Goal: Task Accomplishment & Management: Manage account settings

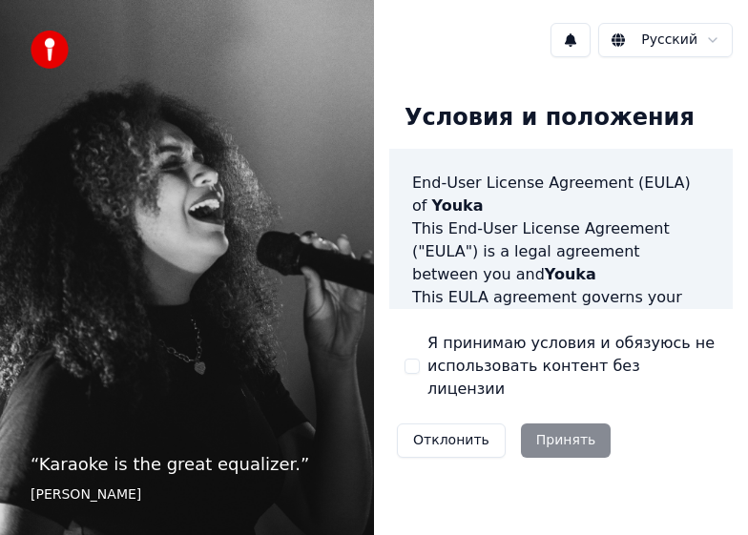
click at [422, 355] on div "Я принимаю условия и обязуюсь не использовать контент без лицензии" at bounding box center [560, 366] width 313 height 69
click at [404, 360] on button "Я принимаю условия и обязуюсь не использовать контент без лицензии" at bounding box center [411, 366] width 15 height 15
click at [545, 431] on button "Принять" at bounding box center [566, 440] width 91 height 34
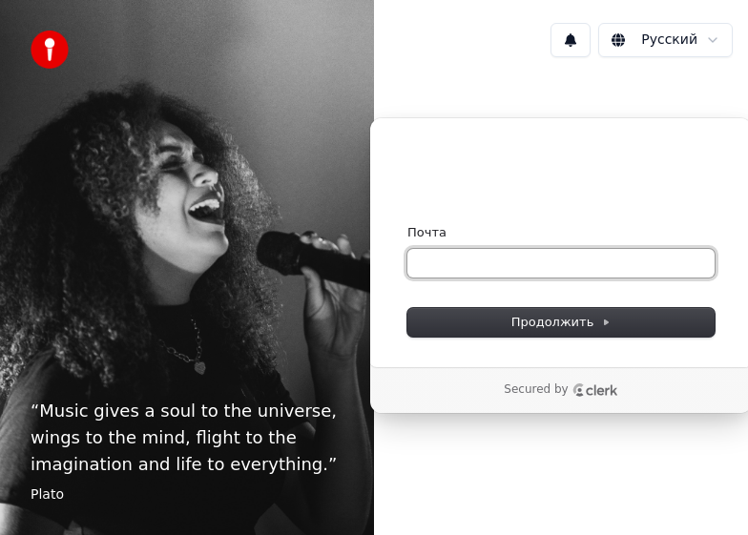
click at [531, 276] on input "Почта" at bounding box center [560, 263] width 307 height 29
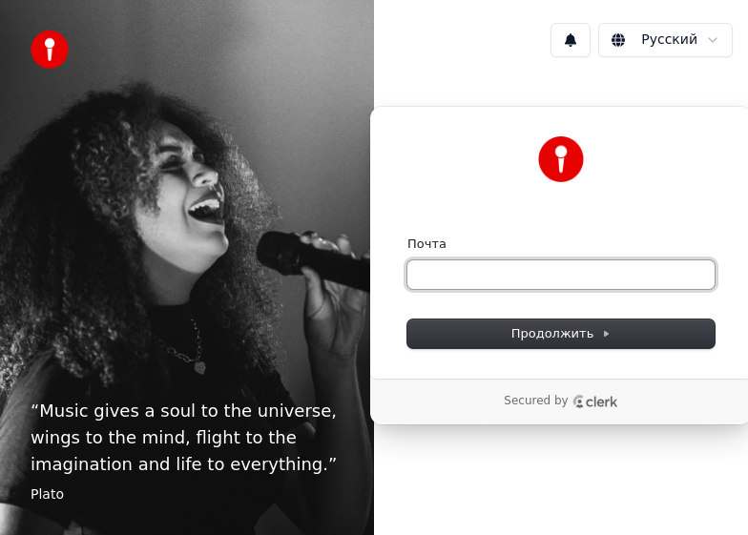
click at [503, 276] on input "Почта" at bounding box center [560, 274] width 307 height 29
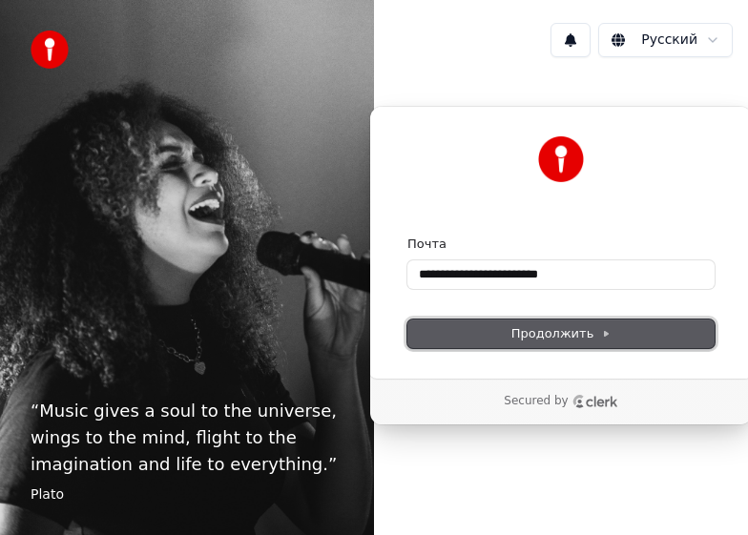
click at [543, 322] on button "Продолжить" at bounding box center [560, 333] width 307 height 29
type input "**********"
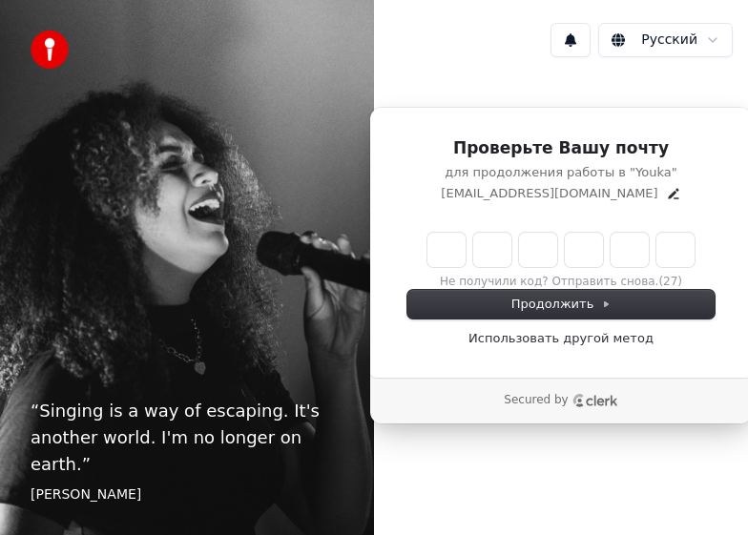
click at [588, 46] on button at bounding box center [570, 40] width 40 height 34
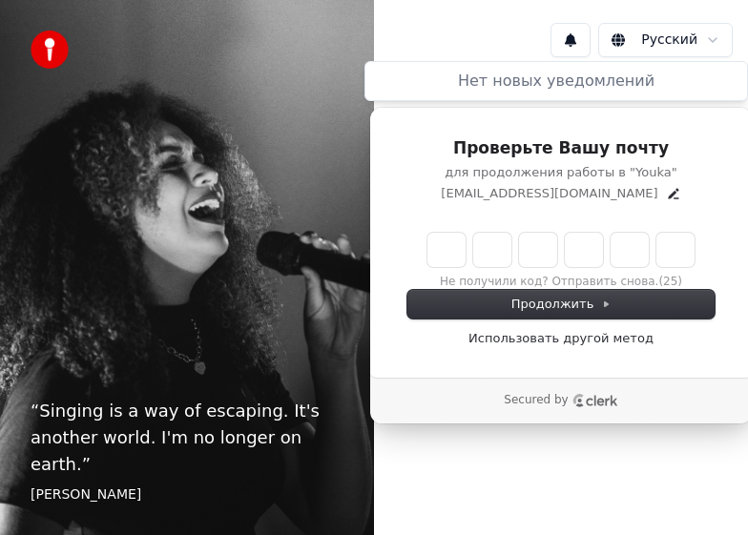
click at [499, 22] on div "Русский" at bounding box center [561, 40] width 374 height 65
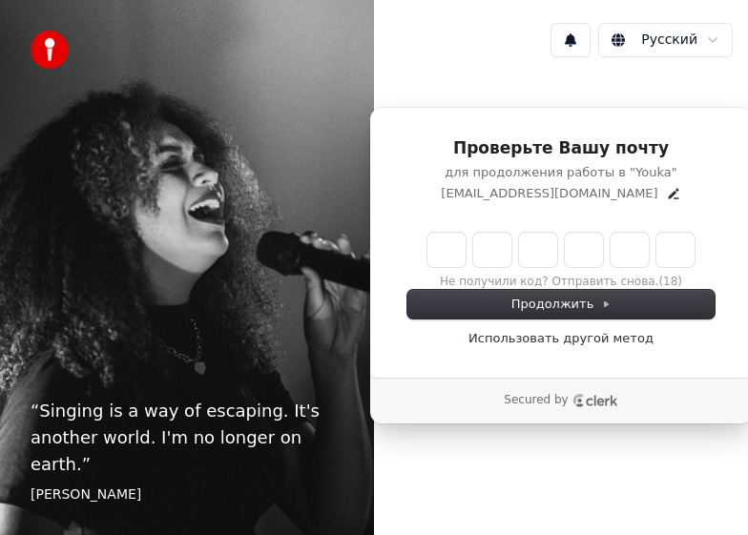
click at [455, 248] on input "Enter verification code" at bounding box center [560, 250] width 267 height 34
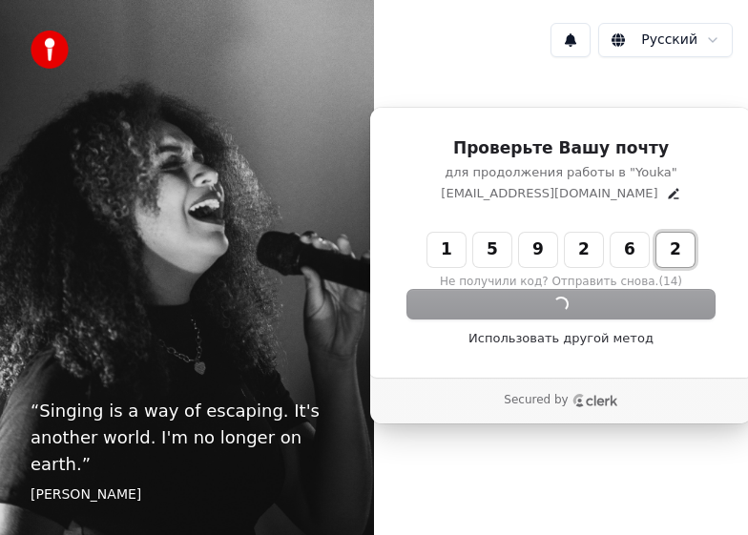
type input "******"
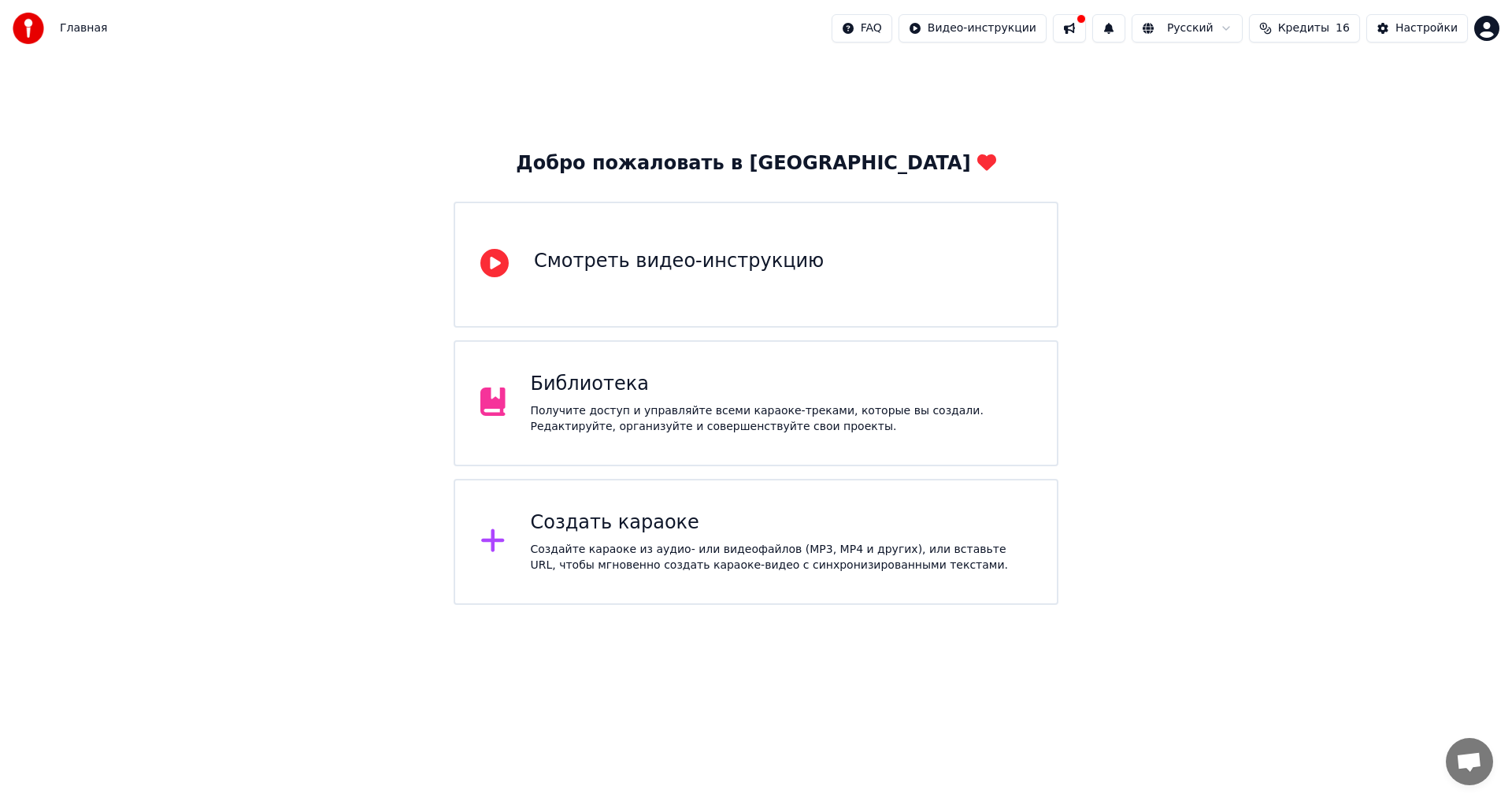
click at [1467, 780] on span "Открытый чат" at bounding box center [1469, 761] width 47 height 47
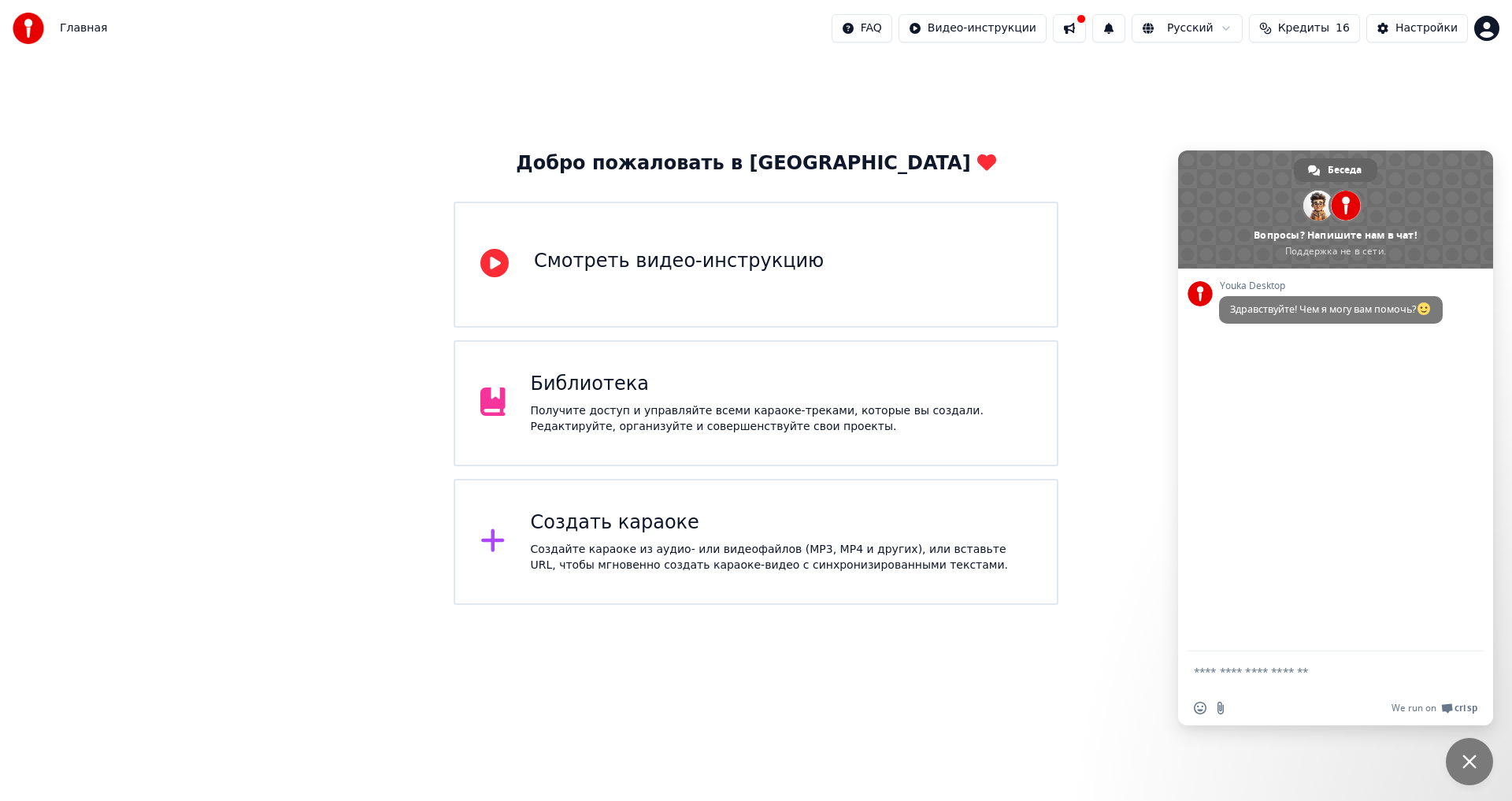
click at [1086, 26] on button at bounding box center [1069, 28] width 33 height 28
click at [1086, 33] on button at bounding box center [1069, 28] width 33 height 28
click at [1126, 23] on button at bounding box center [1109, 28] width 33 height 28
click at [1126, 36] on button at bounding box center [1109, 28] width 33 height 28
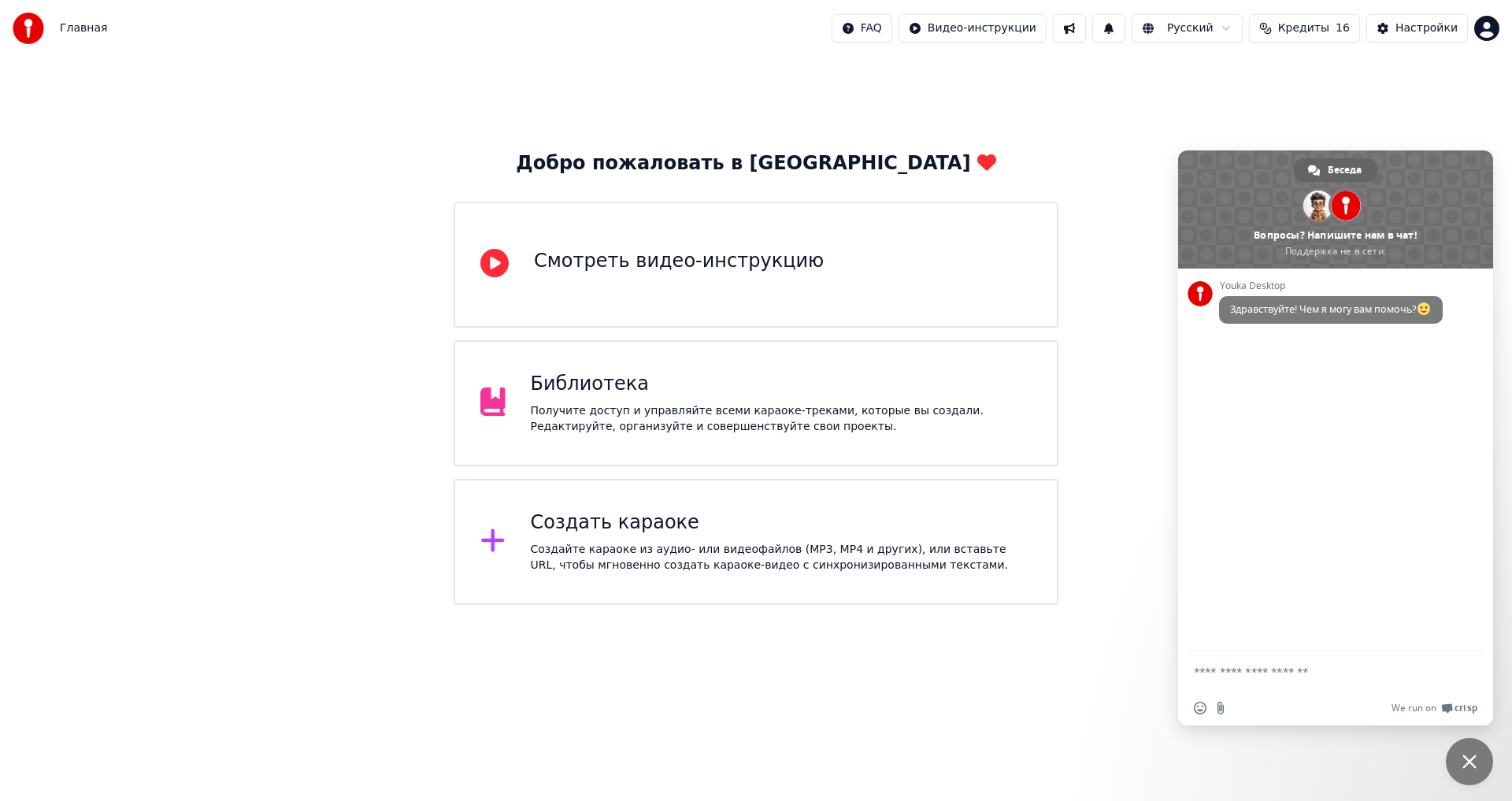
click at [1086, 30] on button at bounding box center [1069, 28] width 33 height 28
click at [1037, 42] on html "Главная FAQ Видео-инструкции Русский Кредиты 16 Настройки Добро пожаловать в Yo…" at bounding box center [756, 302] width 1512 height 604
click at [1161, 101] on html "Главная FAQ Видео-инструкции Русский Кредиты 16 Настройки Добро пожаловать в Yo…" at bounding box center [756, 302] width 1512 height 604
click at [1213, 39] on html "Главная FAQ Видео-инструкции Русский Кредиты 16 Настройки Добро пожаловать в Yo…" at bounding box center [756, 302] width 1512 height 604
click at [1116, 73] on html "Главная FAQ Видео-инструкции Русский Кредиты 16 Настройки Добро пожаловать в Yo…" at bounding box center [756, 302] width 1512 height 604
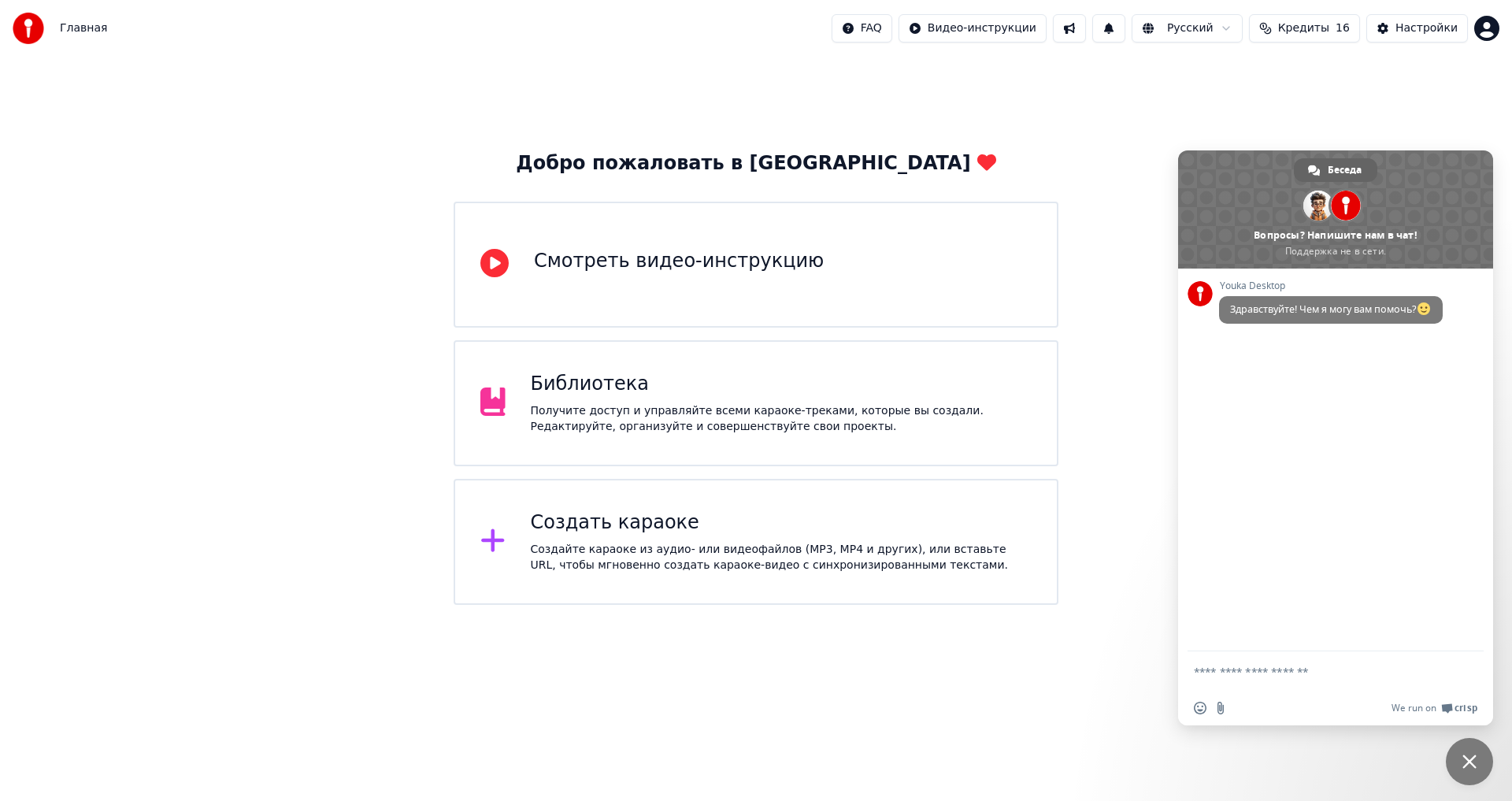
click at [1346, 26] on span "16" at bounding box center [1342, 28] width 14 height 16
click at [1330, 31] on span "Кредиты" at bounding box center [1304, 28] width 51 height 16
click at [1403, 22] on div "Настройки" at bounding box center [1426, 28] width 62 height 16
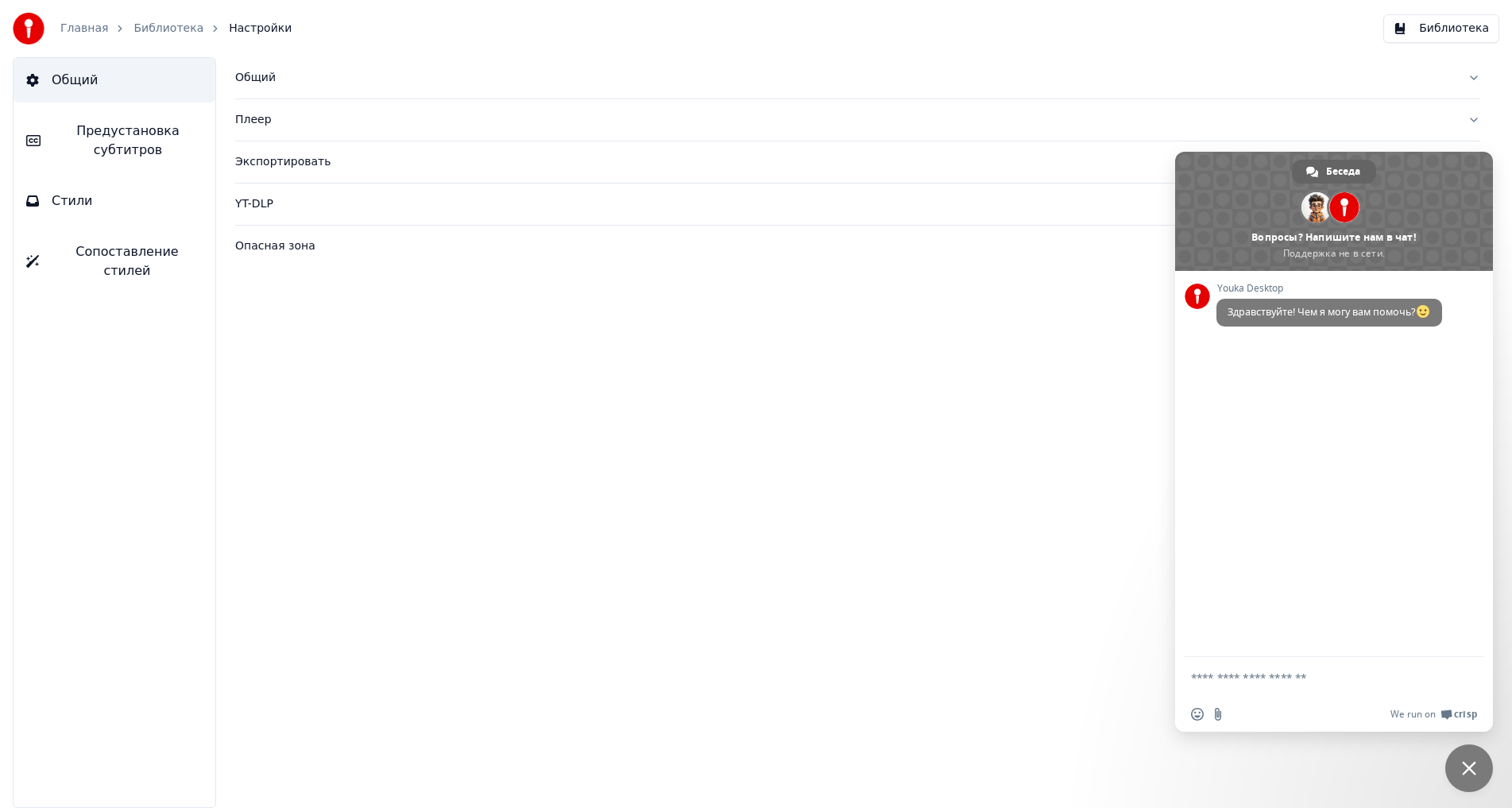
click at [1457, 28] on button "Библиотека" at bounding box center [1440, 28] width 116 height 28
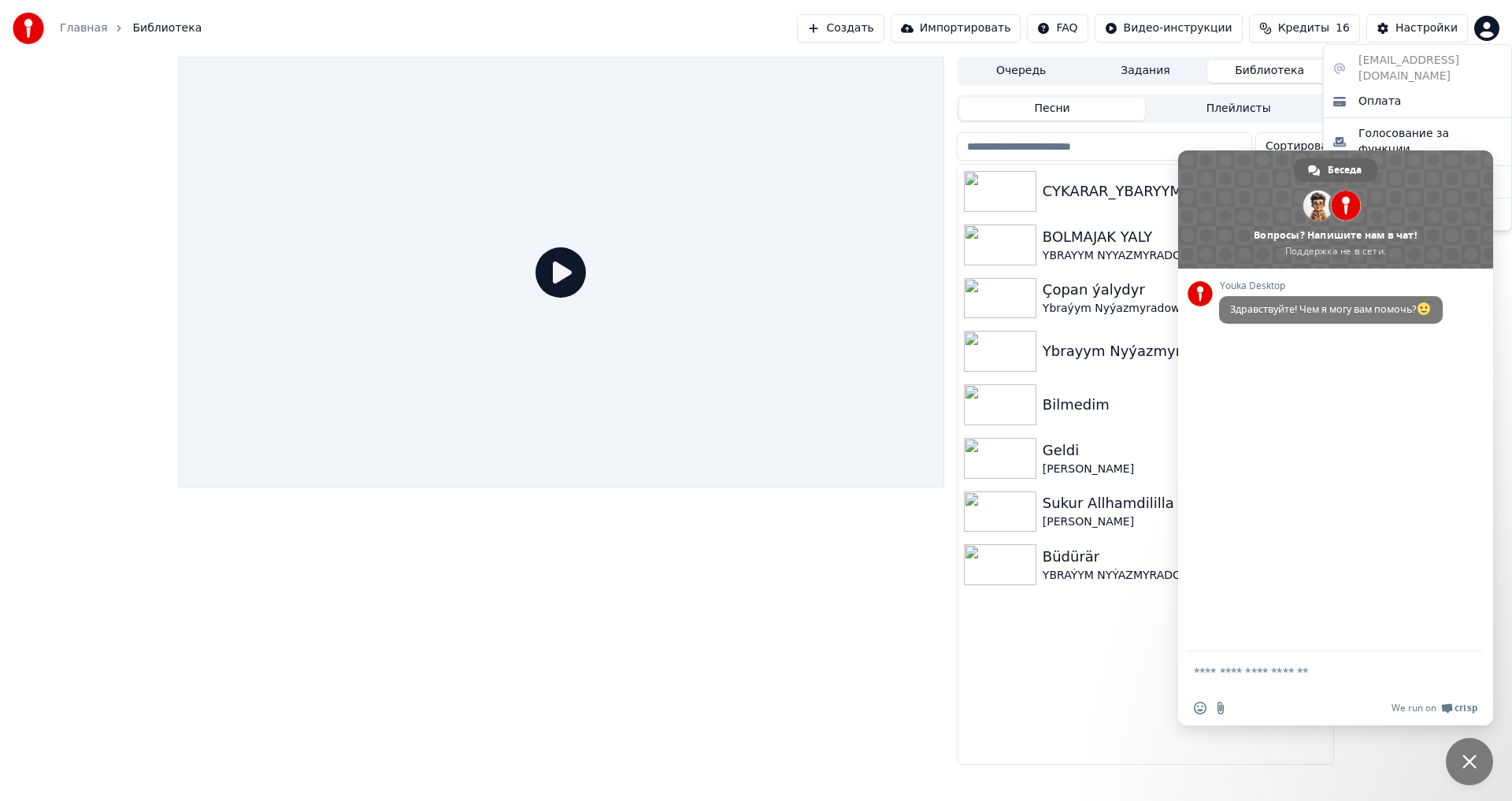
click at [1491, 30] on html "Главная Библиотека Создать Импортировать FAQ Видео-инструкции Кредиты 16 Настро…" at bounding box center [756, 400] width 1512 height 801
click at [1378, 93] on span "Оплата" at bounding box center [1379, 101] width 42 height 16
click at [1467, 125] on div "Очередь Задания Библиотека Песни Плейлисты Сортировать CYKARAR_YBARYYM_N BOLMAJ…" at bounding box center [756, 410] width 1512 height 708
click at [1493, 22] on html "Главная Библиотека Создать Импортировать FAQ Видео-инструкции Кредиты 16 Настро…" at bounding box center [756, 400] width 1512 height 801
click at [1434, 95] on div "Оплата" at bounding box center [1417, 102] width 181 height 26
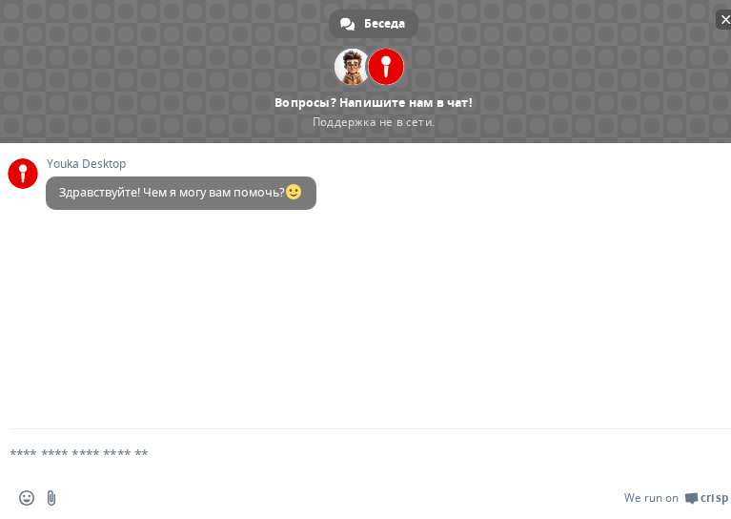
click at [725, 15] on span "Закрыть чат" at bounding box center [727, 20] width 10 height 10
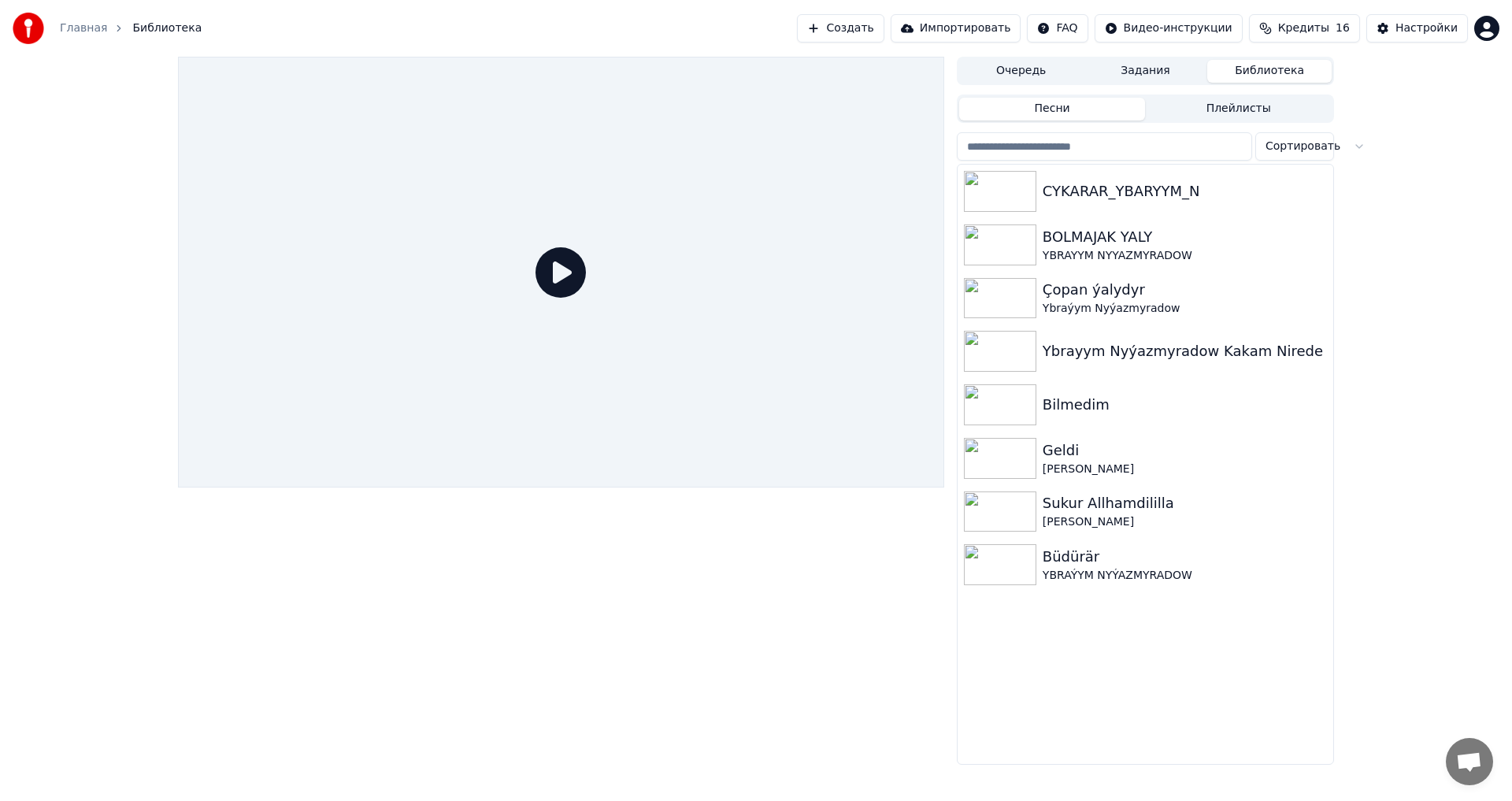
click at [1208, 109] on button "Плейлисты" at bounding box center [1238, 109] width 187 height 23
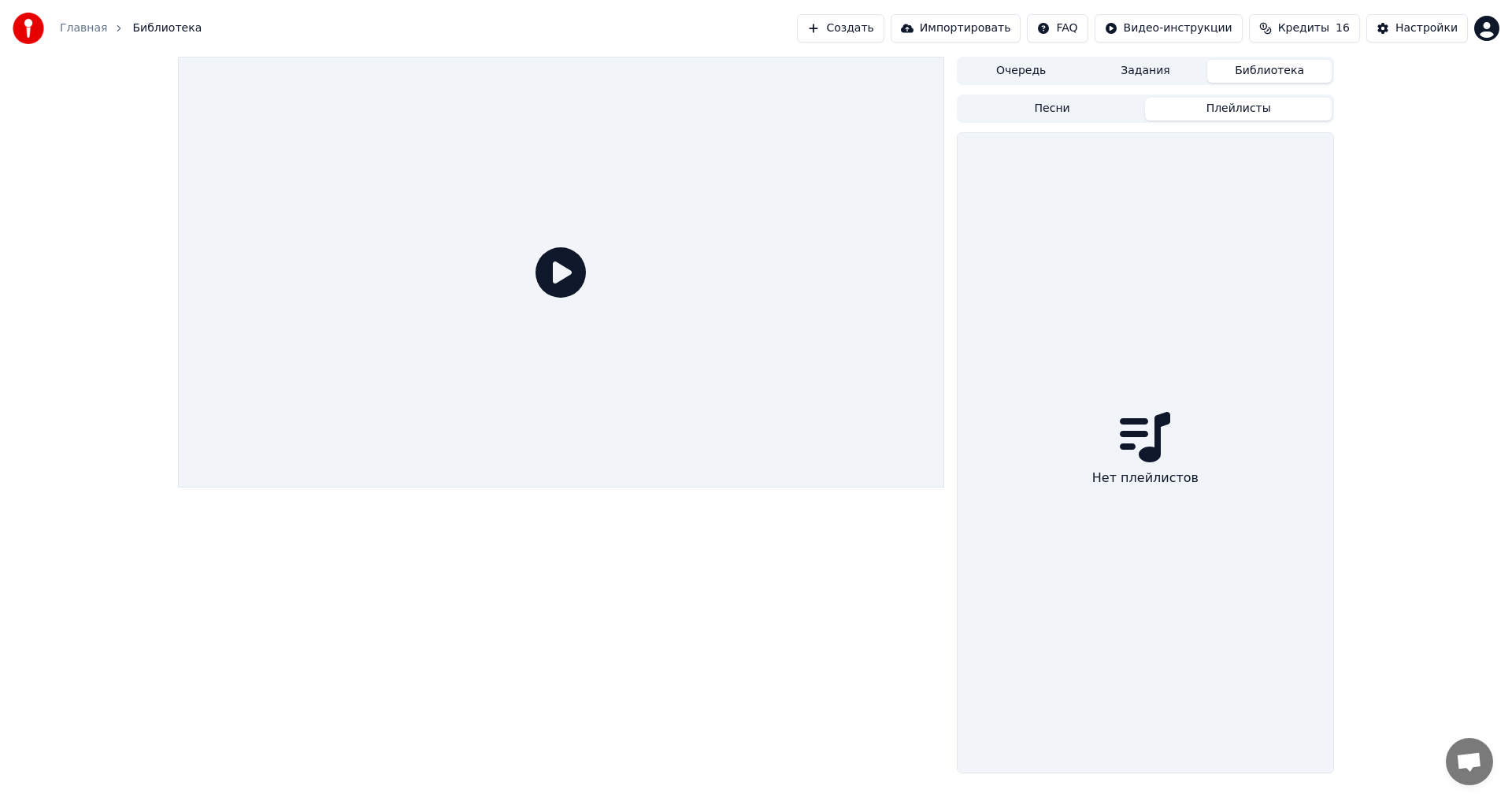
click at [1094, 109] on button "Песни" at bounding box center [1052, 109] width 187 height 23
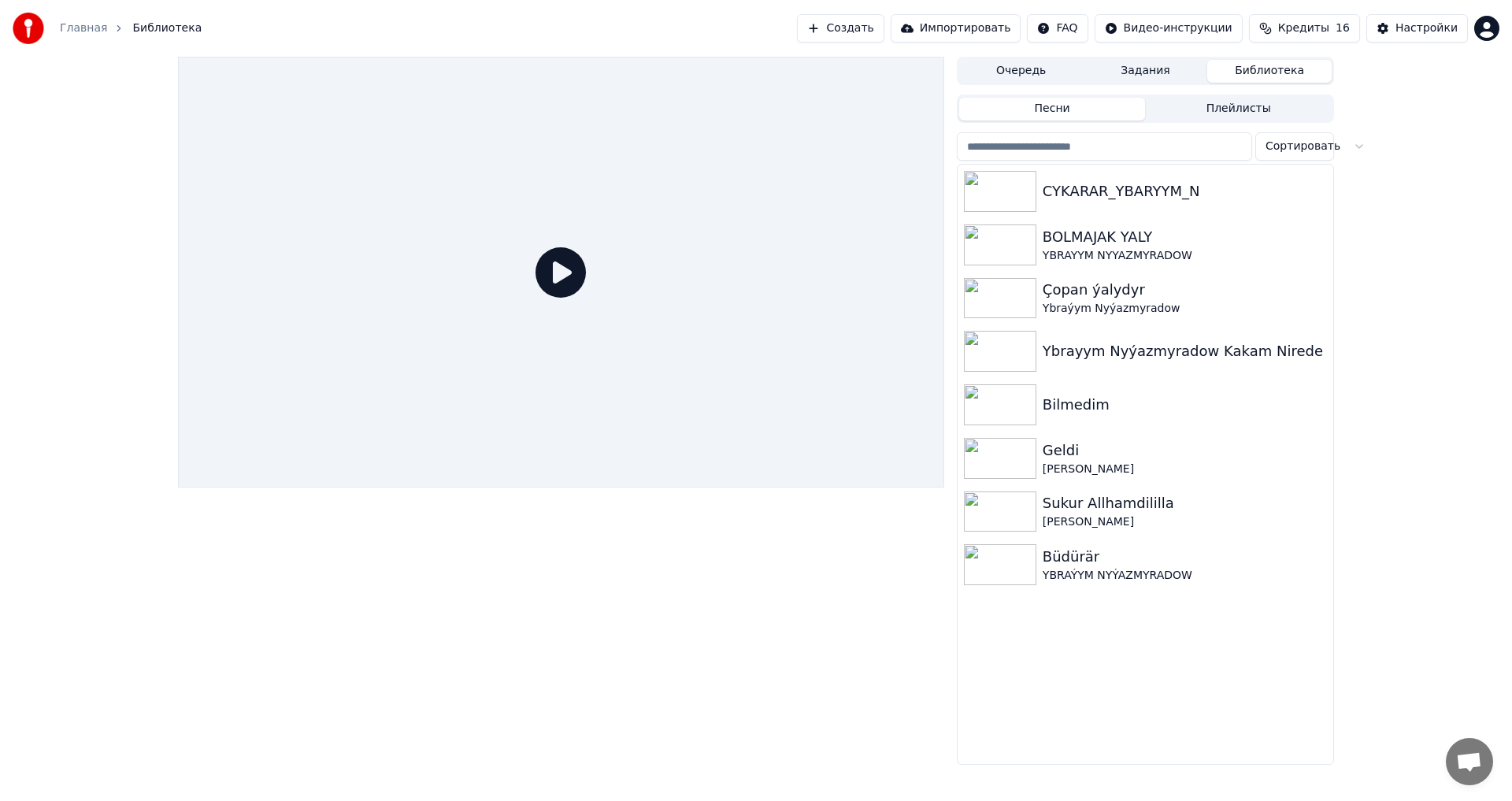
click at [1202, 59] on button "Задания" at bounding box center [1145, 71] width 125 height 23
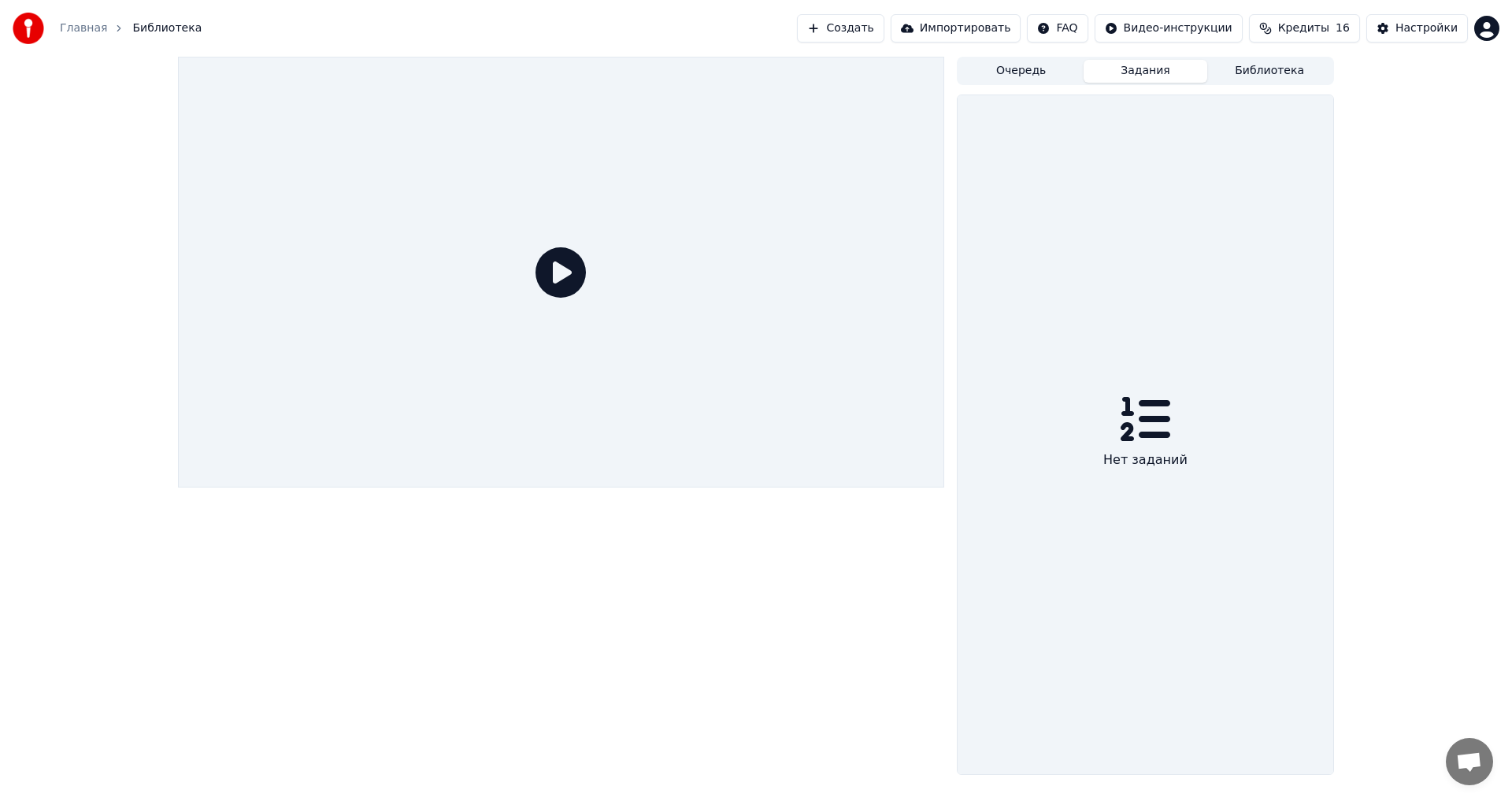
click at [1066, 60] on button "Очередь" at bounding box center [1021, 71] width 125 height 23
click at [1134, 53] on div "Главная Библиотека Создать Импортировать FAQ Видео-инструкции Кредиты 16 Настро…" at bounding box center [756, 28] width 1512 height 57
click at [1164, 80] on button "Задания" at bounding box center [1145, 71] width 125 height 23
click at [1295, 59] on div "Очередь Задания Библиотека" at bounding box center [1145, 71] width 377 height 28
click at [1314, 27] on span "Кредиты" at bounding box center [1304, 28] width 51 height 16
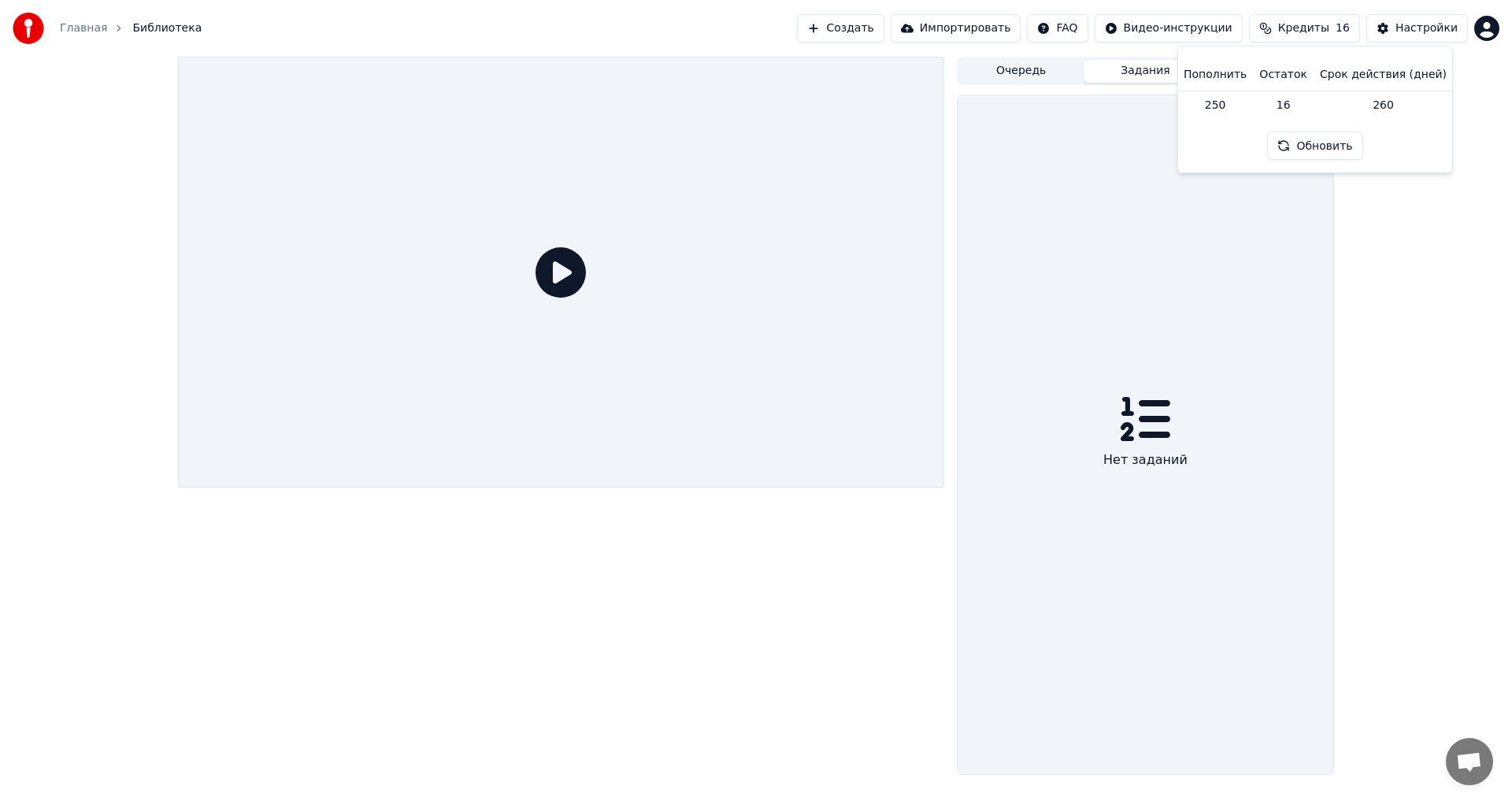
click at [1302, 31] on span "Кредиты" at bounding box center [1304, 28] width 51 height 16
click at [1305, 30] on span "Кредиты" at bounding box center [1304, 28] width 51 height 16
click at [1306, 140] on button "Обновить" at bounding box center [1314, 145] width 95 height 28
click at [1426, 32] on div "Настройки" at bounding box center [1426, 28] width 62 height 16
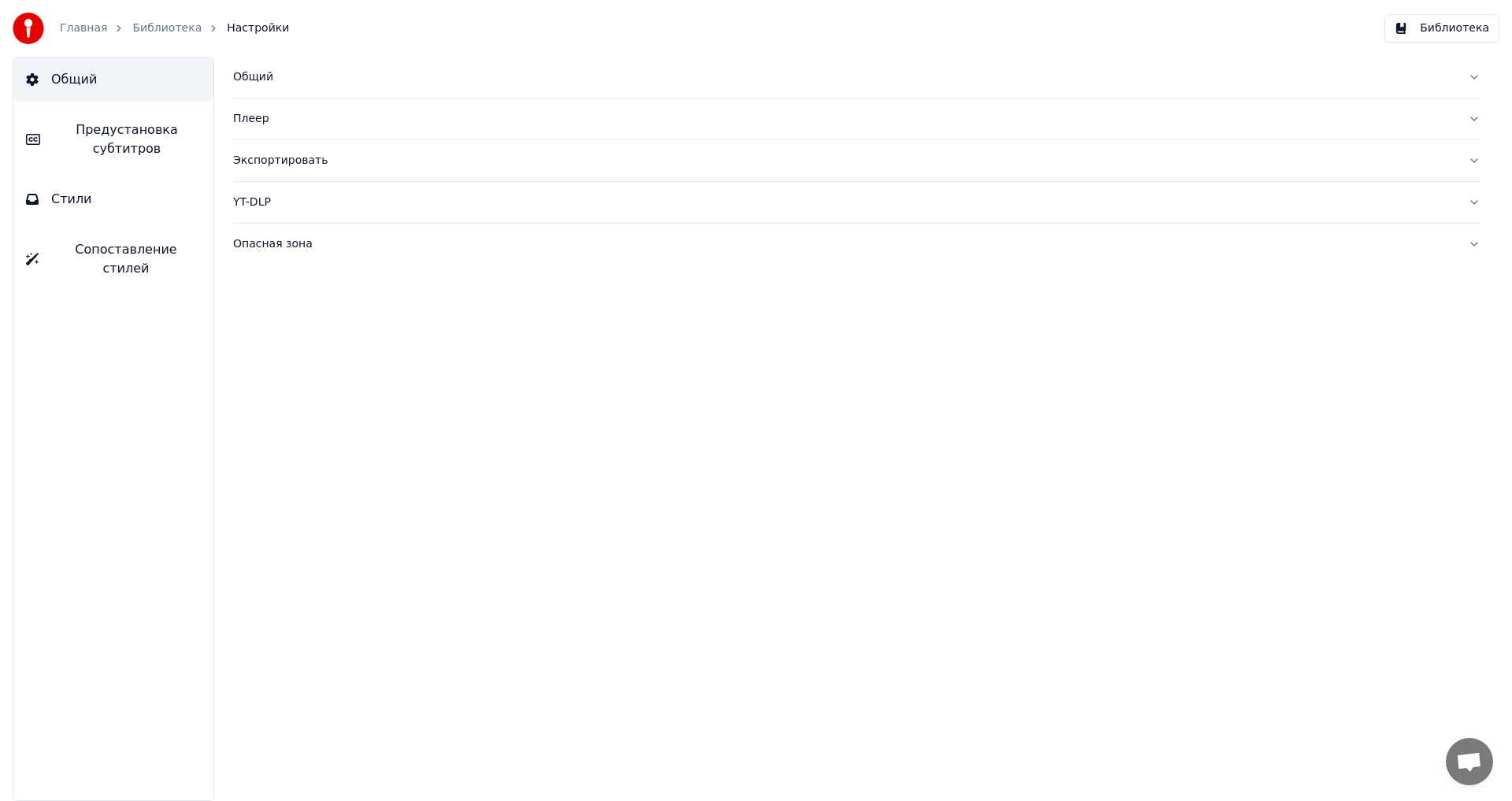
click at [365, 383] on div "Общий Плеер Экспортировать YT-DLP Опасная зона" at bounding box center [856, 429] width 1311 height 744
click at [232, 244] on div "Общий Плеер Экспортировать YT-DLP Опасная зона" at bounding box center [856, 429] width 1311 height 744
click at [269, 237] on div "Опасная зона" at bounding box center [844, 244] width 1222 height 16
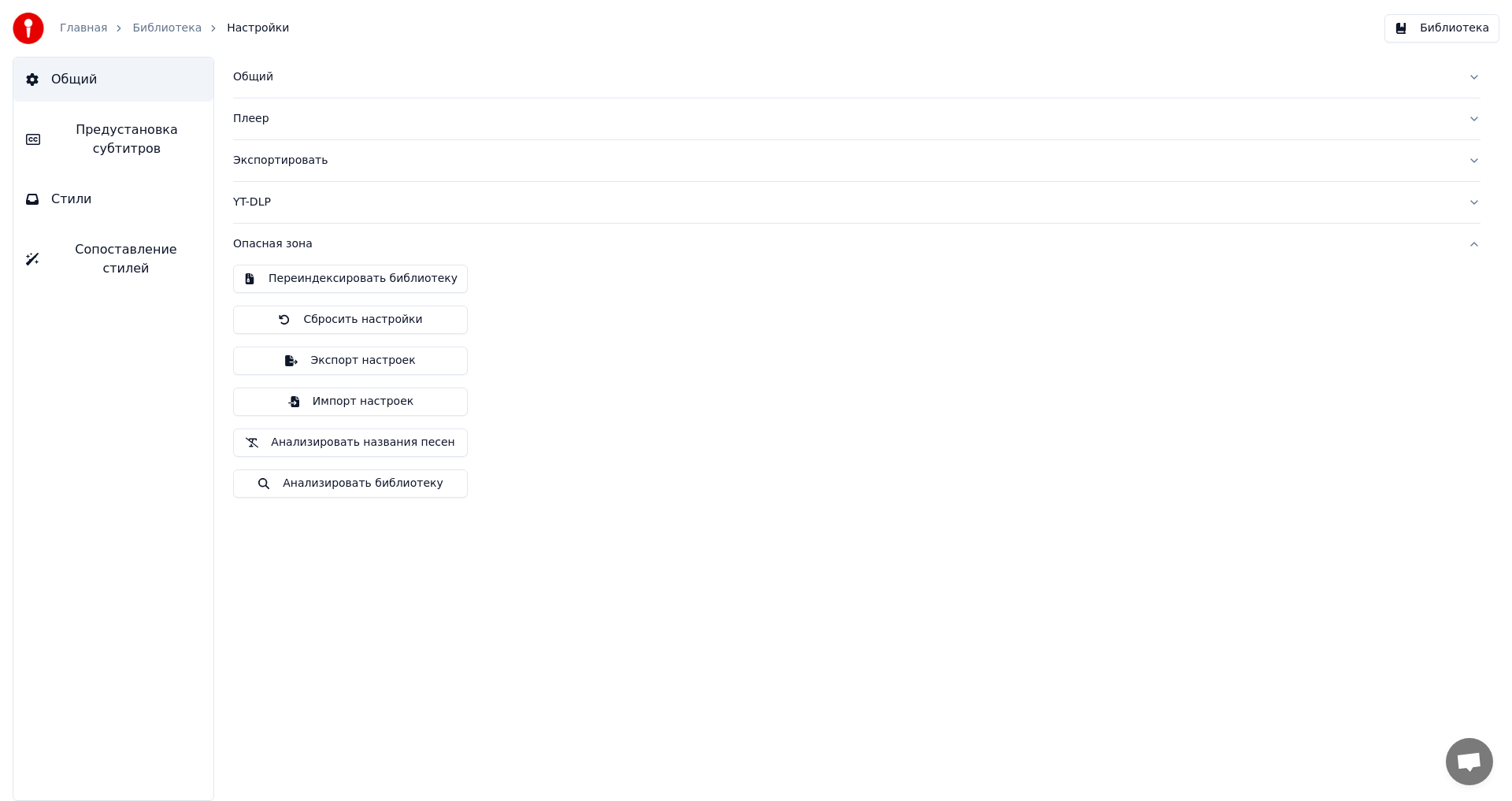
click at [600, 301] on div "Переиндексировать библиотеку Сбросить настройки Экспорт настроек Импорт настрое…" at bounding box center [856, 387] width 1247 height 246
click at [151, 26] on link "Библиотека" at bounding box center [167, 28] width 69 height 16
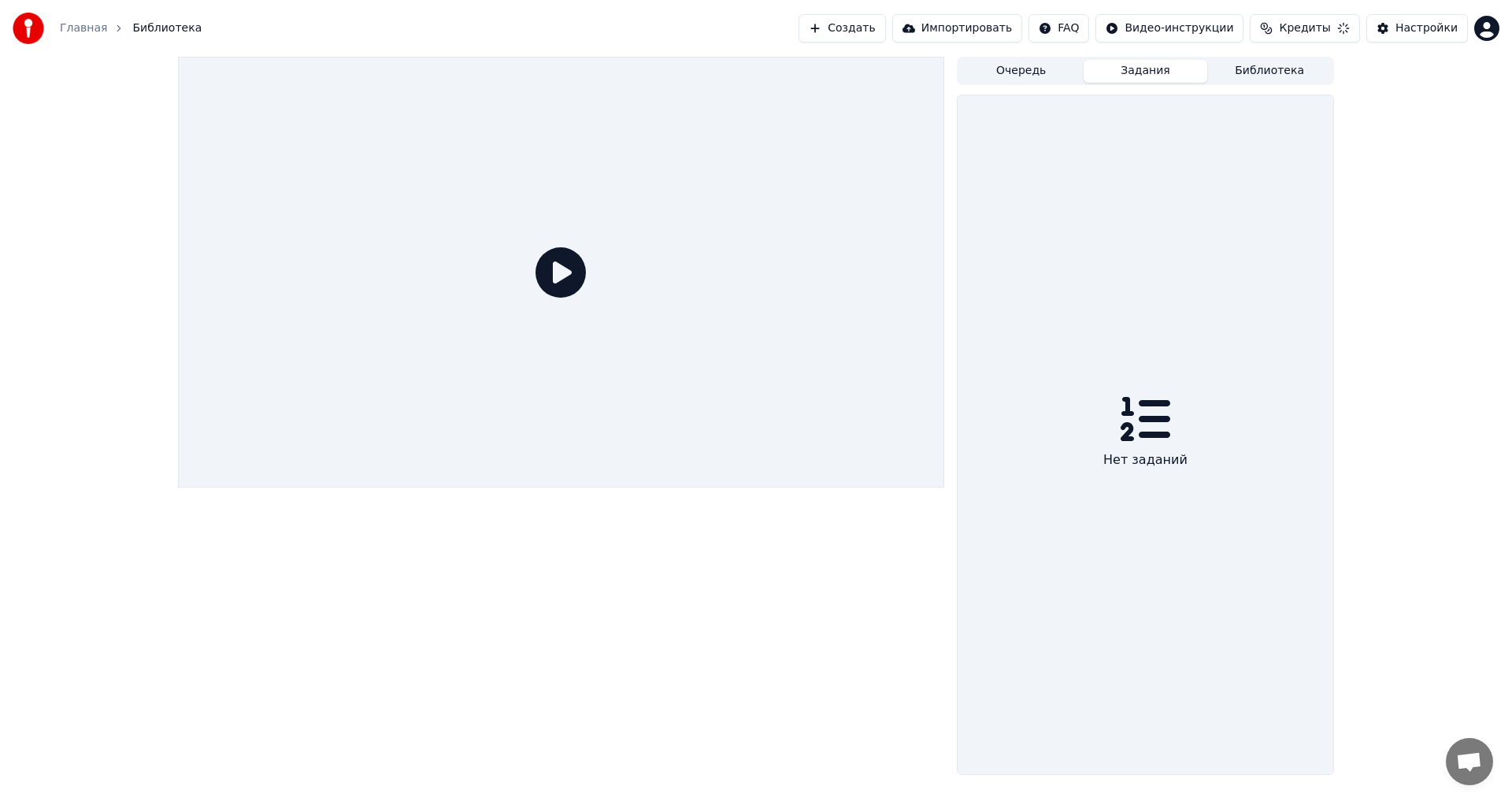
click at [1244, 73] on button "Библиотека" at bounding box center [1269, 71] width 125 height 23
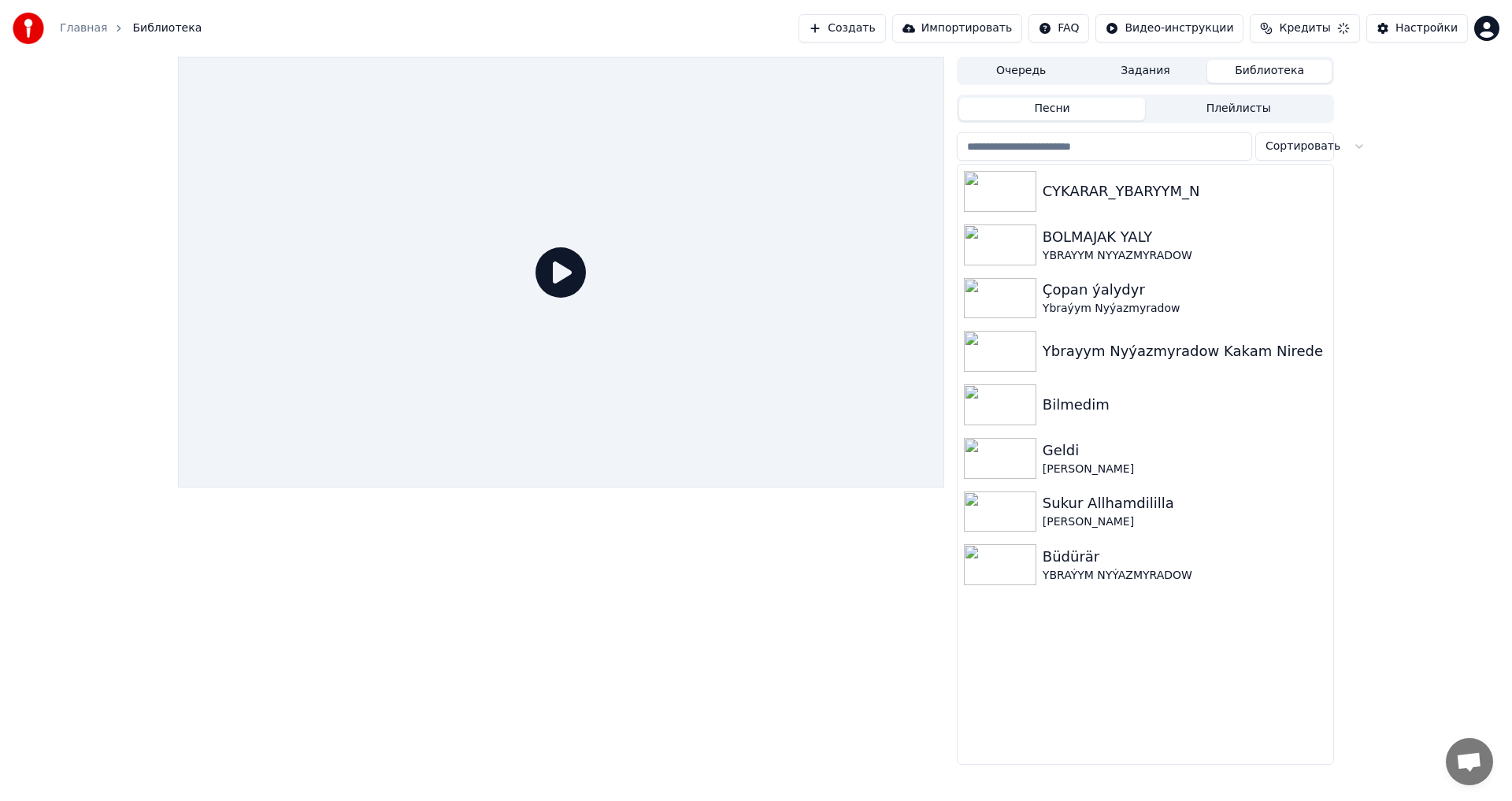
click at [1206, 35] on html "Главная Библиотека Создать Импортировать FAQ Видео-инструкции Кредиты Настройки…" at bounding box center [756, 400] width 1512 height 801
click at [987, 27] on html "Главная Библиотека Создать Импортировать FAQ Видео-инструкции Кредиты Настройки…" at bounding box center [756, 400] width 1512 height 801
click at [1321, 23] on span "Кредиты" at bounding box center [1305, 28] width 51 height 16
click at [1018, 21] on button "Импортировать" at bounding box center [957, 28] width 130 height 28
click at [1476, 764] on span "Открытый чат" at bounding box center [1468, 763] width 26 height 22
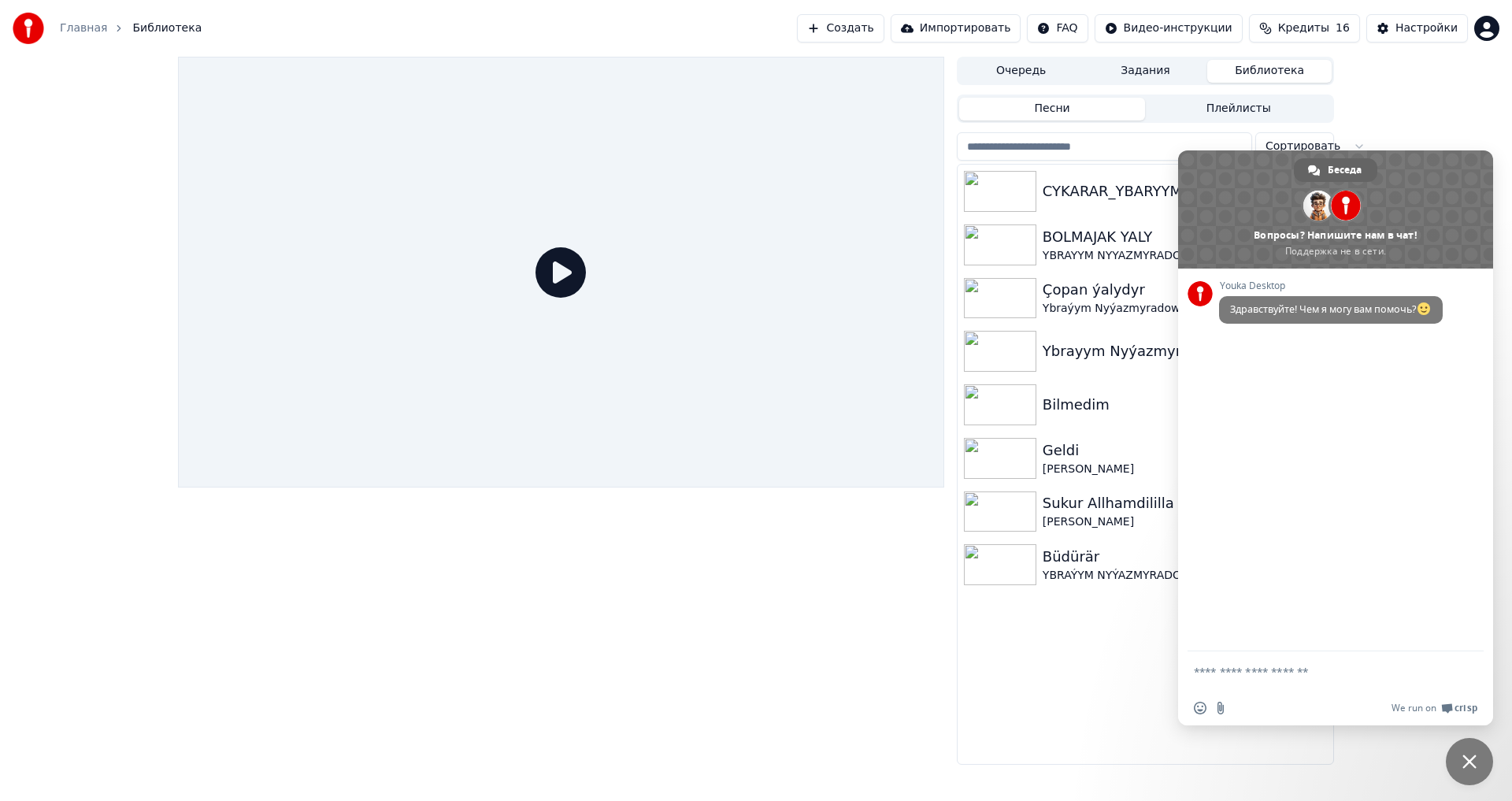
click at [1093, 708] on div "CYKARAR_YBARYYM_N BOLMAJAK YALY YBRAYYM NYYAZMYRADOW Çopan ýalydyr Ybraýym Nyýa…" at bounding box center [1145, 464] width 376 height 600
click at [1426, 127] on div "Очередь Задания Библиотека Песни Плейлисты Сортировать CYKARAR_YBARYYM_N BOLMAJ…" at bounding box center [756, 410] width 1512 height 708
click at [1391, 118] on div "Очередь Задания Библиотека Песни Плейлисты Сортировать CYKARAR_YBARYYM_N BOLMAJ…" at bounding box center [756, 410] width 1512 height 708
click at [1336, 192] on span at bounding box center [1346, 206] width 35 height 35
click at [1340, 202] on span at bounding box center [1345, 206] width 30 height 30
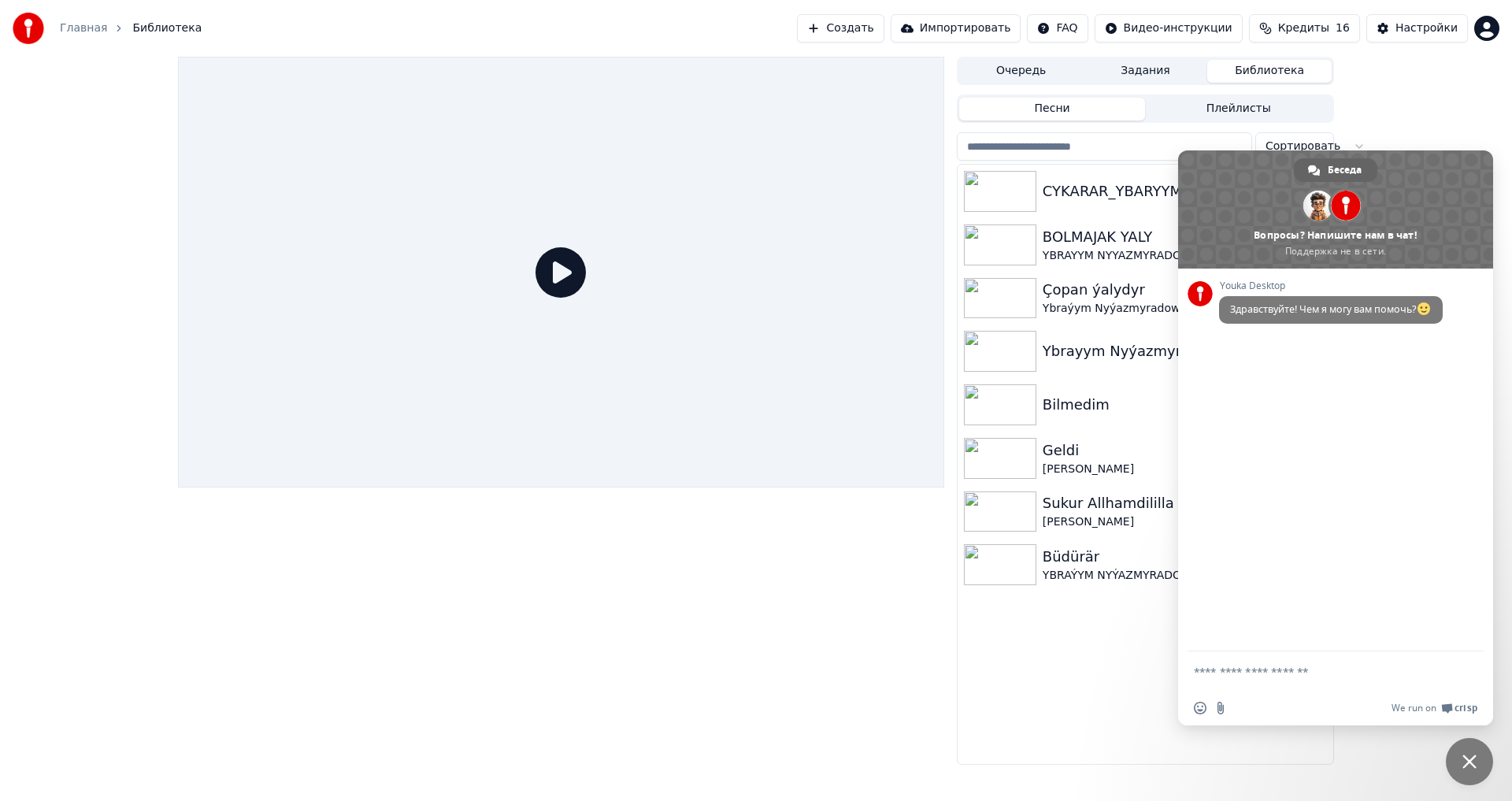
click at [1386, 97] on div "Очередь Задания Библиотека Песни Плейлисты Сортировать CYKARAR_YBARYYM_N BOLMAJ…" at bounding box center [756, 410] width 1512 height 708
click at [715, 674] on div at bounding box center [561, 410] width 766 height 708
click at [1460, 758] on span "Закрыть чат" at bounding box center [1469, 761] width 47 height 47
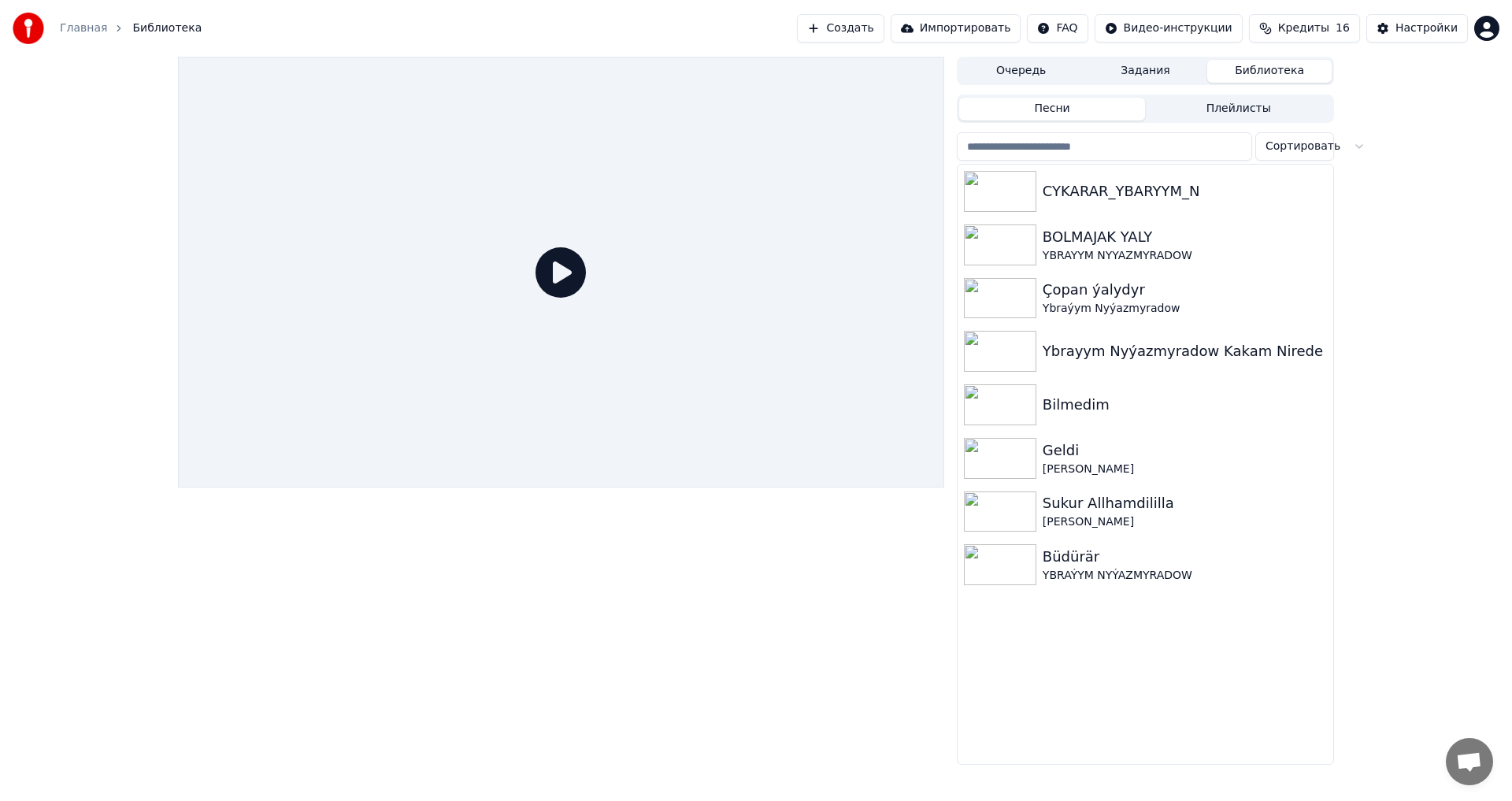
click at [1259, 117] on button "Плейлисты" at bounding box center [1238, 109] width 187 height 23
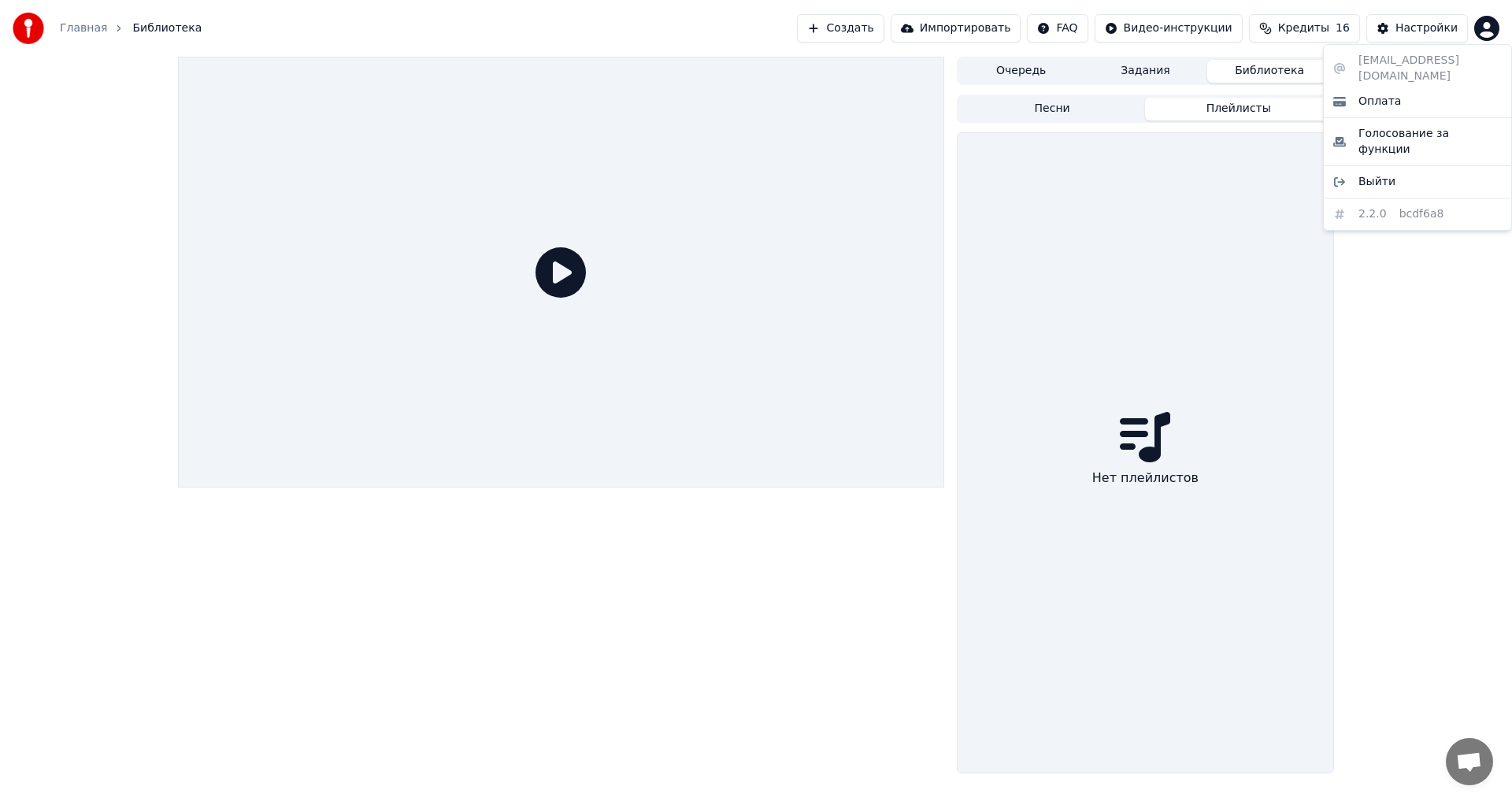
click at [1493, 26] on html "Главная Библиотека Создать Импортировать FAQ Видео-инструкции Кредиты 16 Настро…" at bounding box center [756, 400] width 1512 height 801
click at [1347, 89] on div "Оплата" at bounding box center [1417, 102] width 181 height 26
click at [1485, 777] on span "Открытый чат" at bounding box center [1469, 761] width 47 height 47
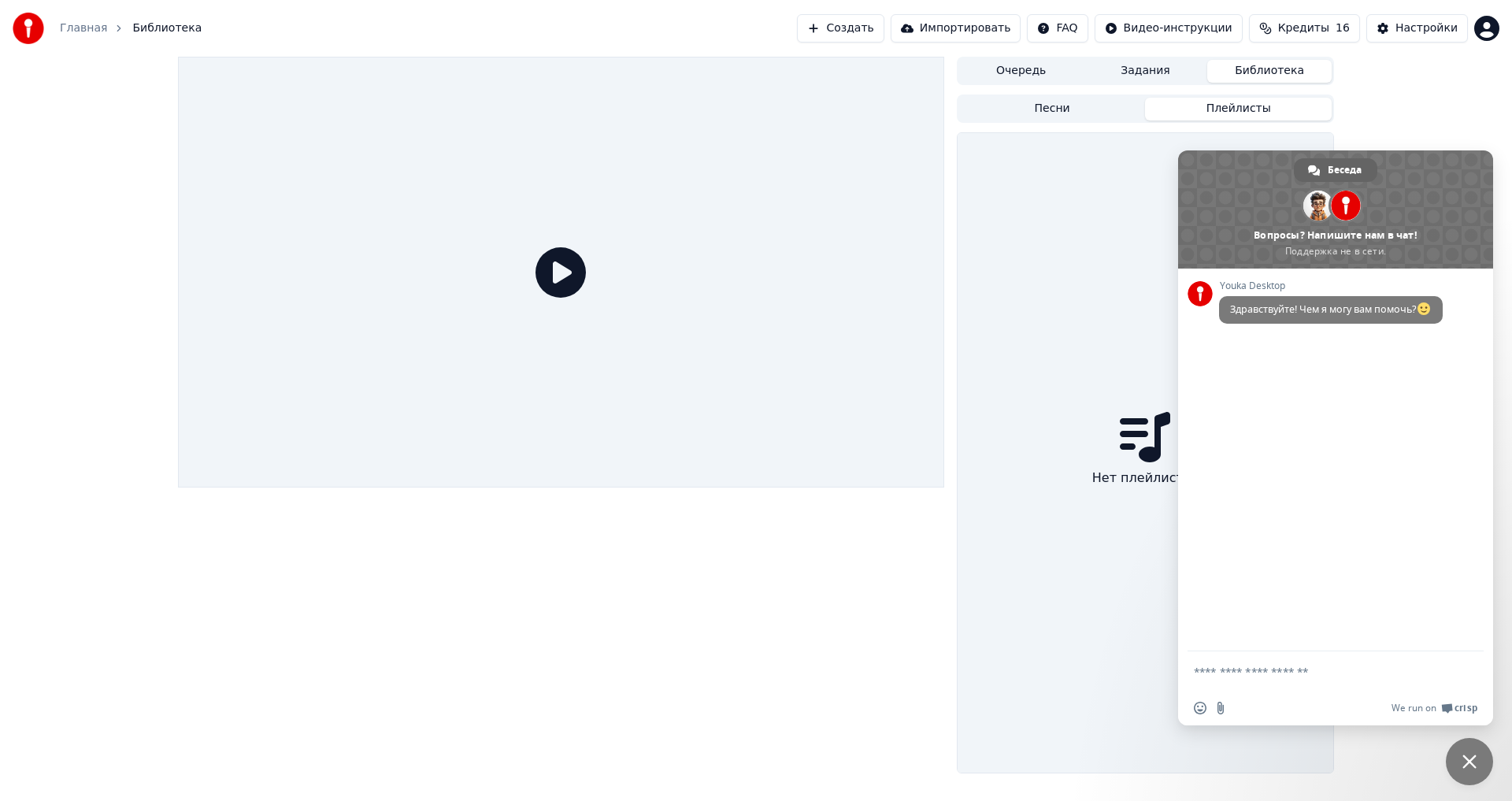
click at [1382, 247] on span at bounding box center [1334, 209] width 315 height 118
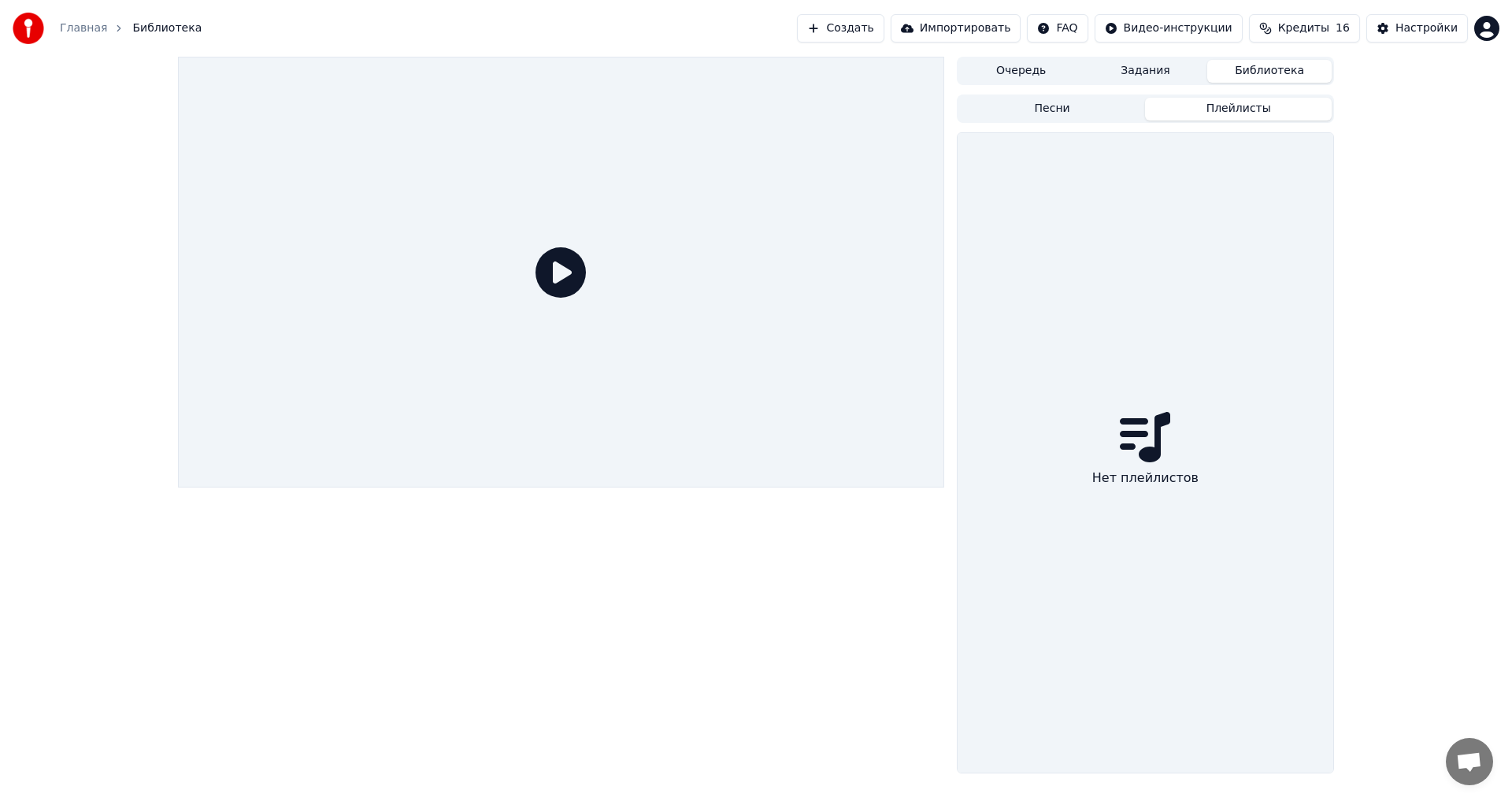
click at [1396, 181] on div "Очередь Задания Библиотека Песни Плейлисты Нет плейлистов" at bounding box center [756, 415] width 1512 height 717
click at [1318, 26] on span "Кредиты" at bounding box center [1304, 28] width 51 height 16
click at [1455, 30] on div "Настройки" at bounding box center [1426, 28] width 62 height 16
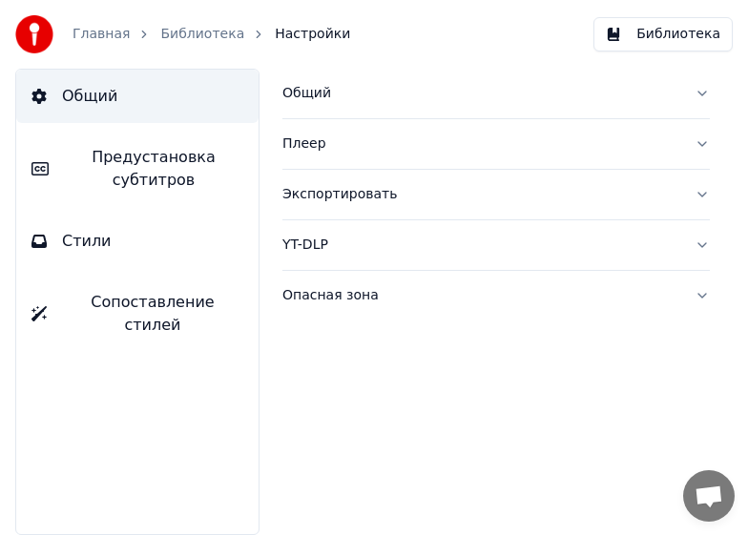
click at [503, 379] on div "Общий Плеер Экспортировать YT-DLP Опасная зона" at bounding box center [495, 302] width 503 height 466
